Goal: Task Accomplishment & Management: Use online tool/utility

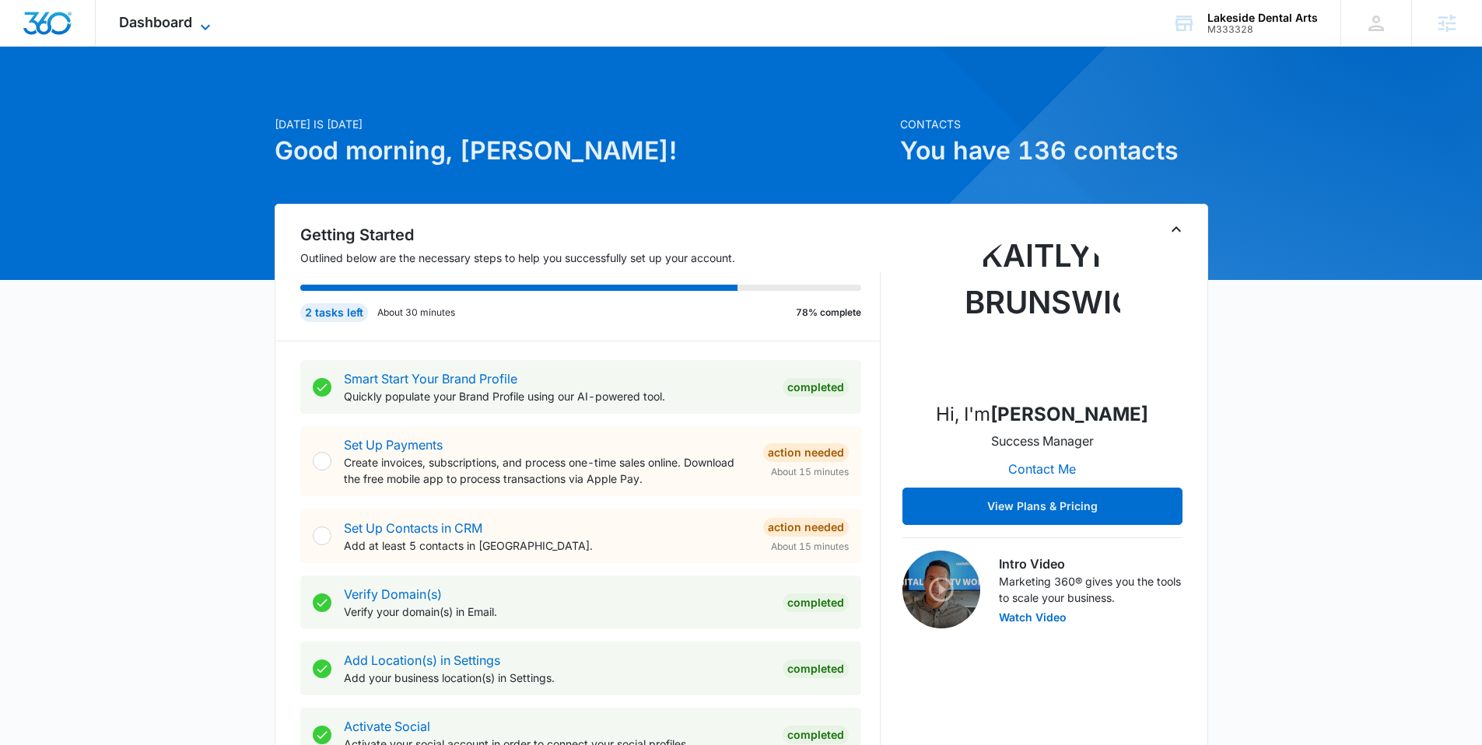
click at [138, 27] on span "Dashboard" at bounding box center [155, 22] width 73 height 16
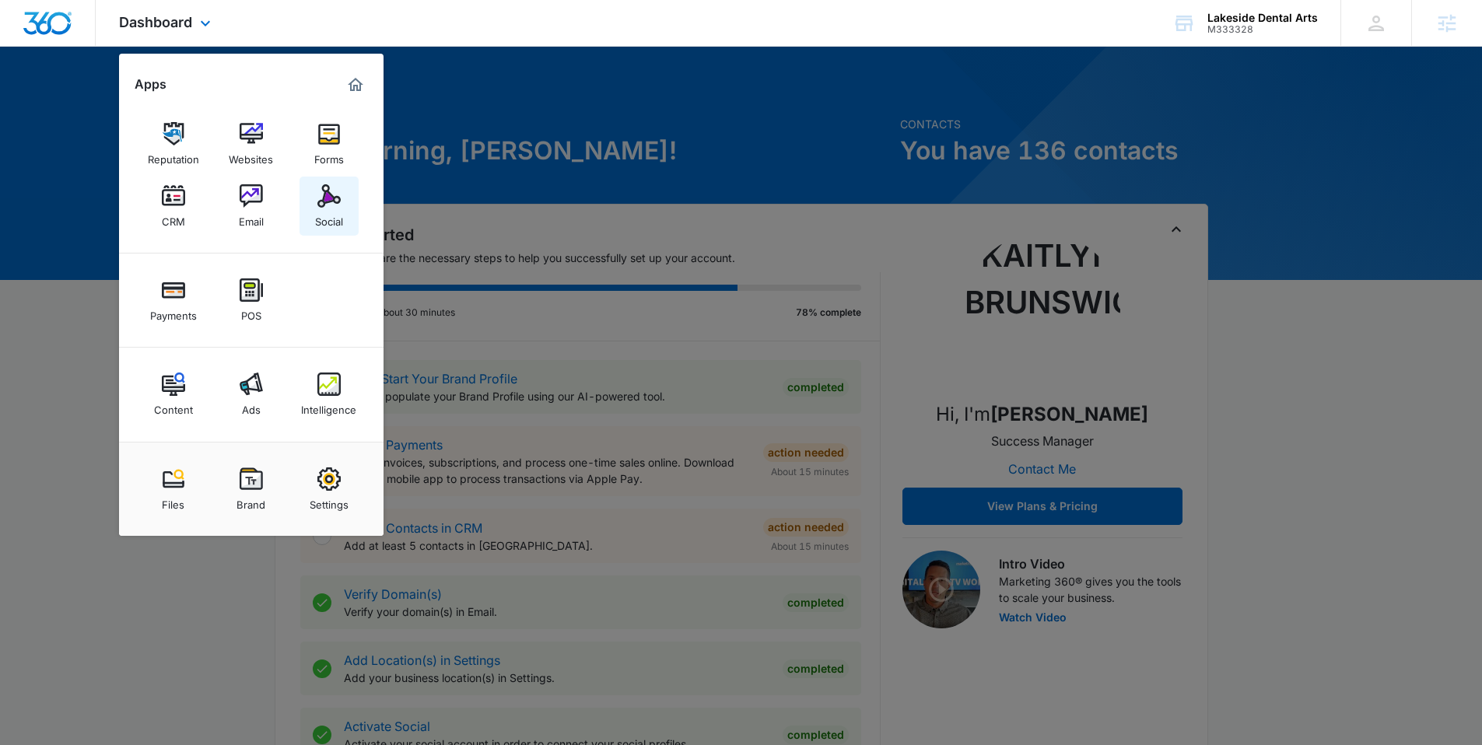
click at [317, 205] on img at bounding box center [328, 195] width 23 height 23
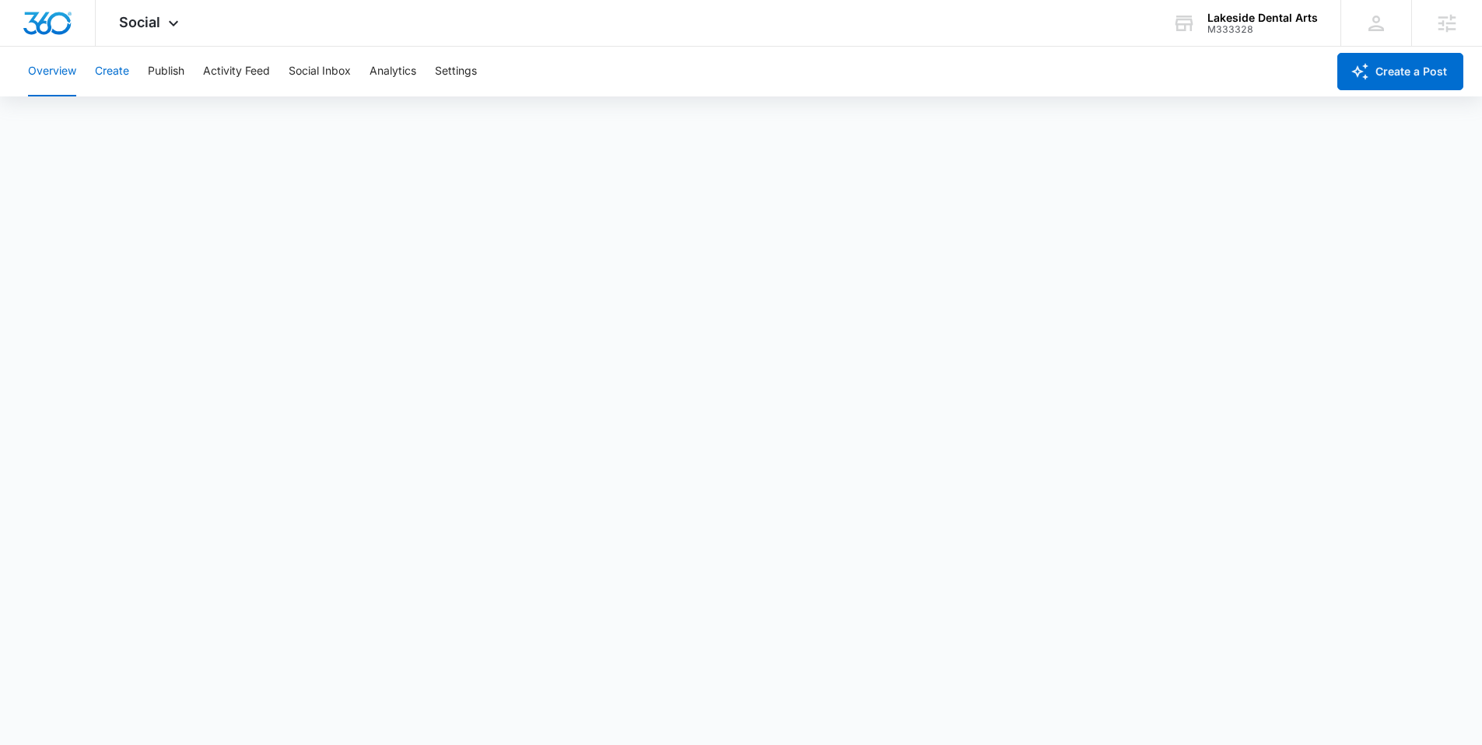
click at [122, 72] on button "Create" at bounding box center [112, 72] width 34 height 50
click at [170, 77] on button "Publish" at bounding box center [166, 72] width 37 height 50
